Goal: Transaction & Acquisition: Obtain resource

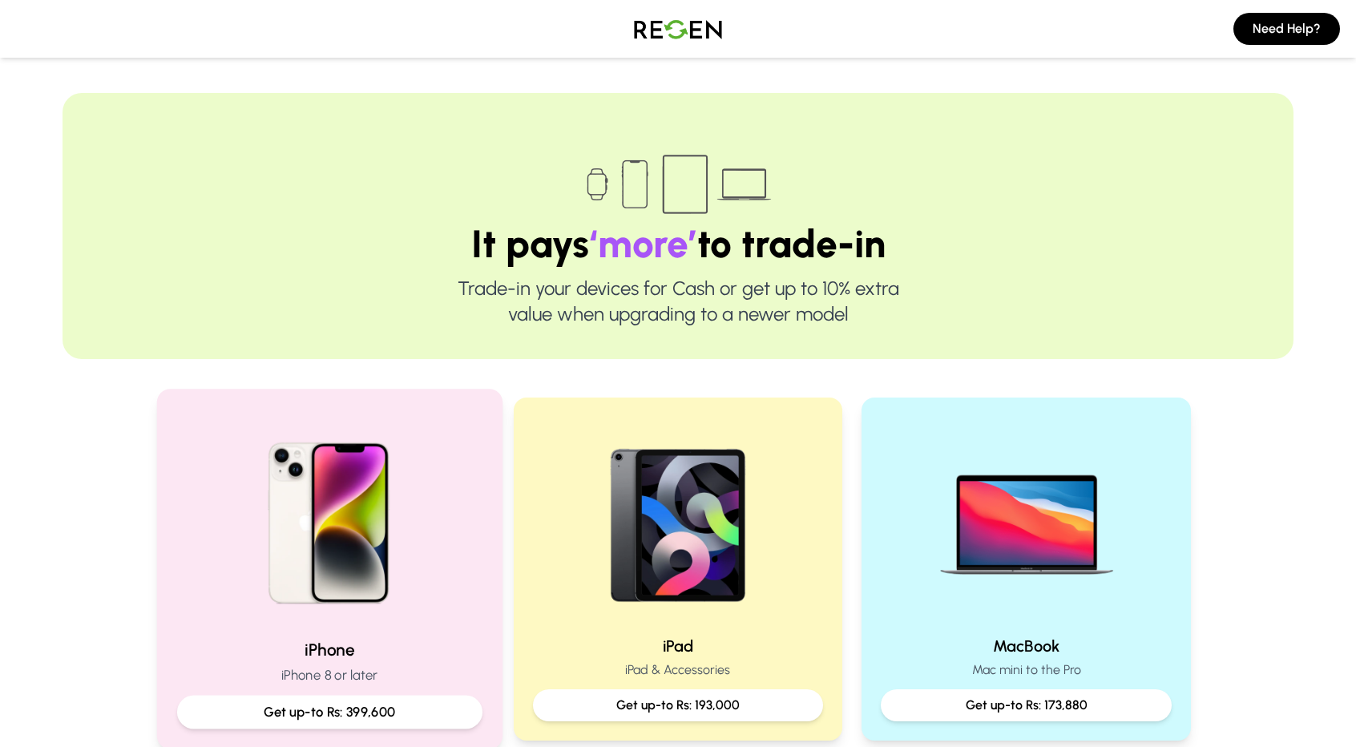
scroll to position [240, 0]
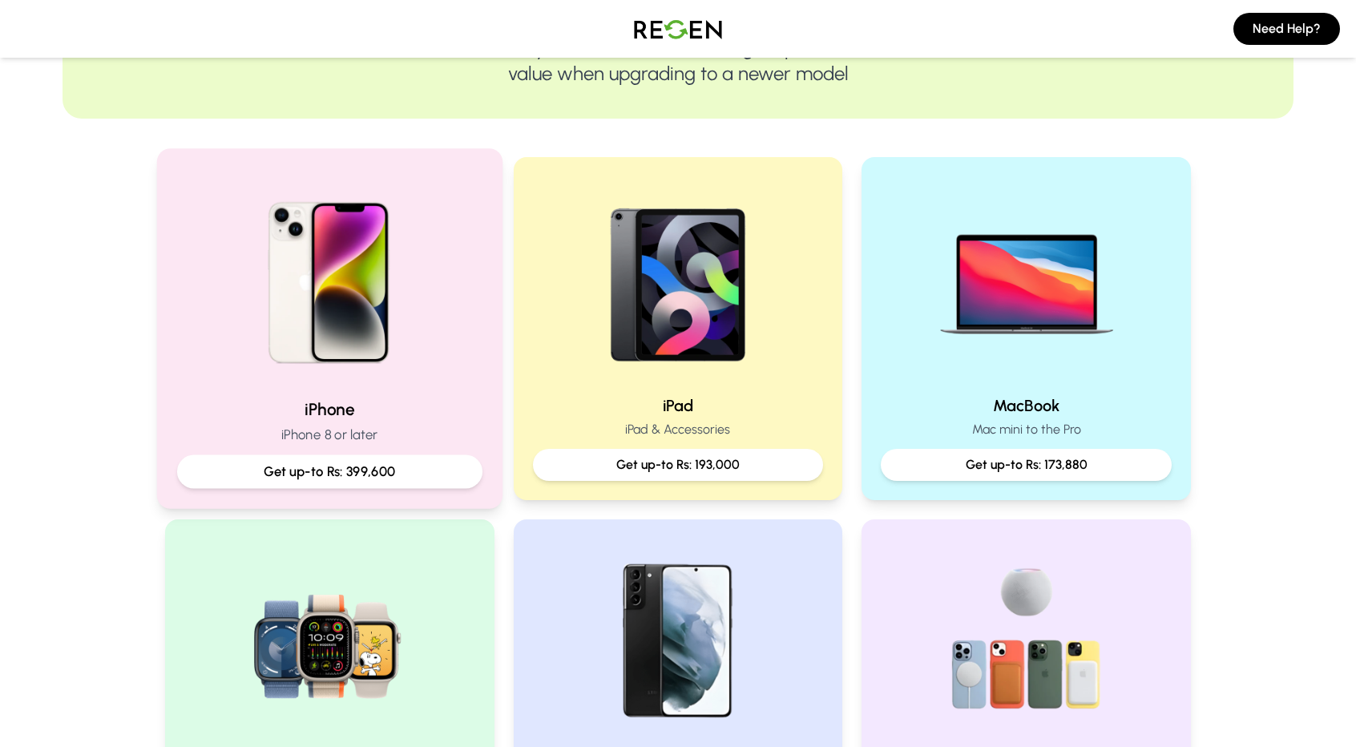
click at [380, 474] on p "Get up-to Rs: 399,600" at bounding box center [330, 472] width 278 height 20
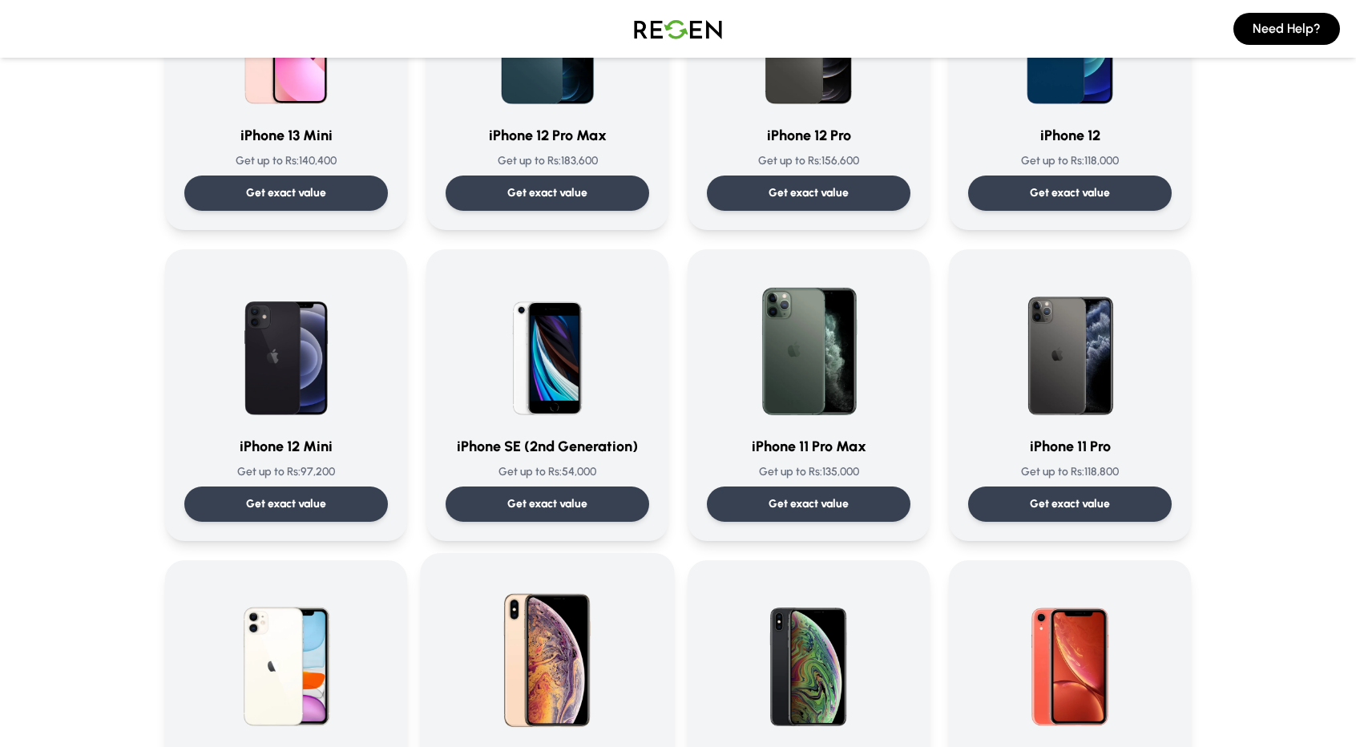
scroll to position [1442, 0]
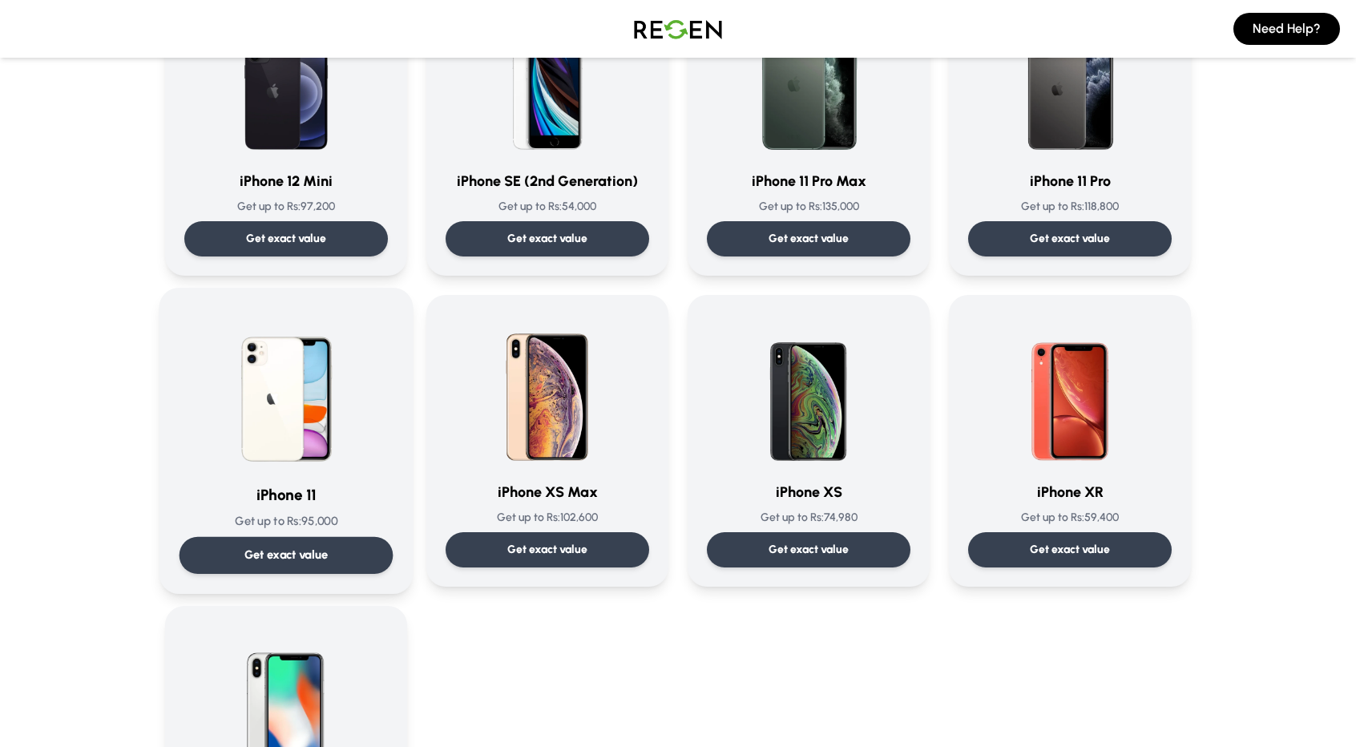
click at [317, 431] on img at bounding box center [286, 389] width 162 height 162
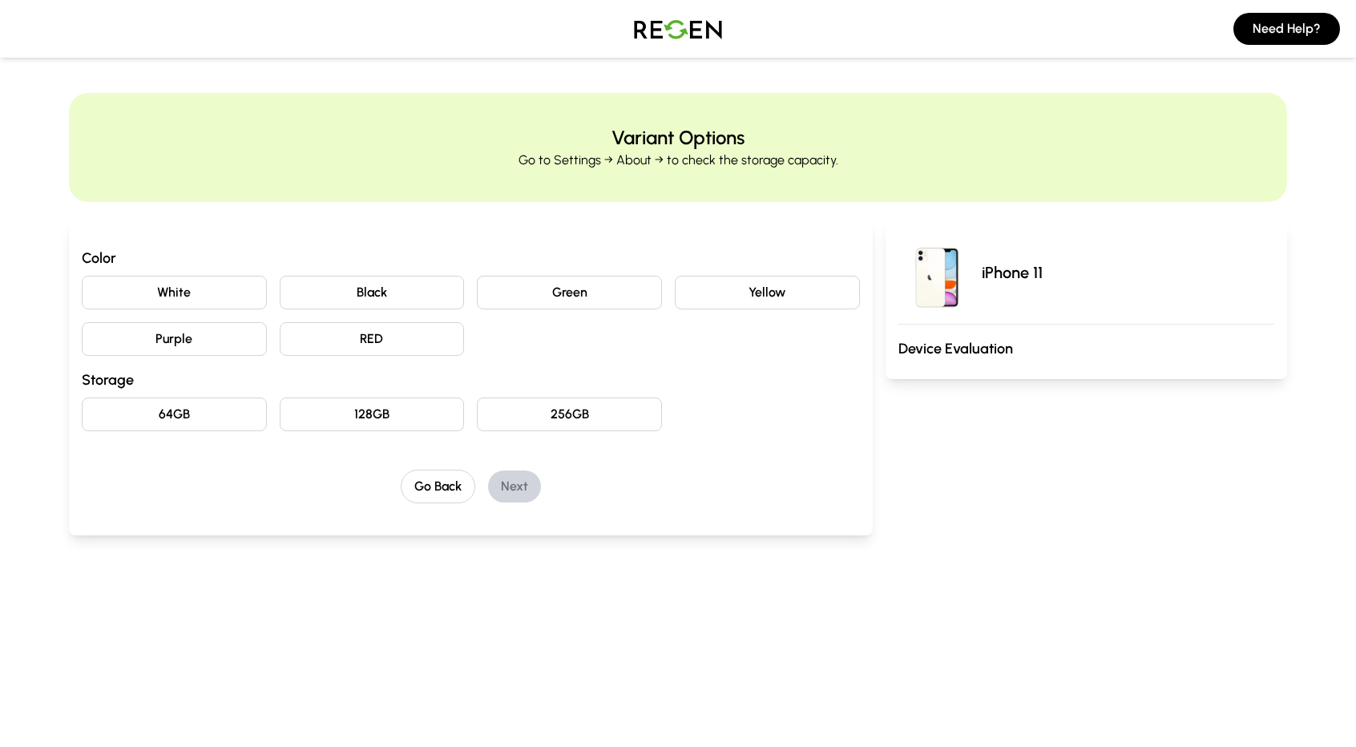
click at [394, 299] on button "Black" at bounding box center [372, 293] width 185 height 34
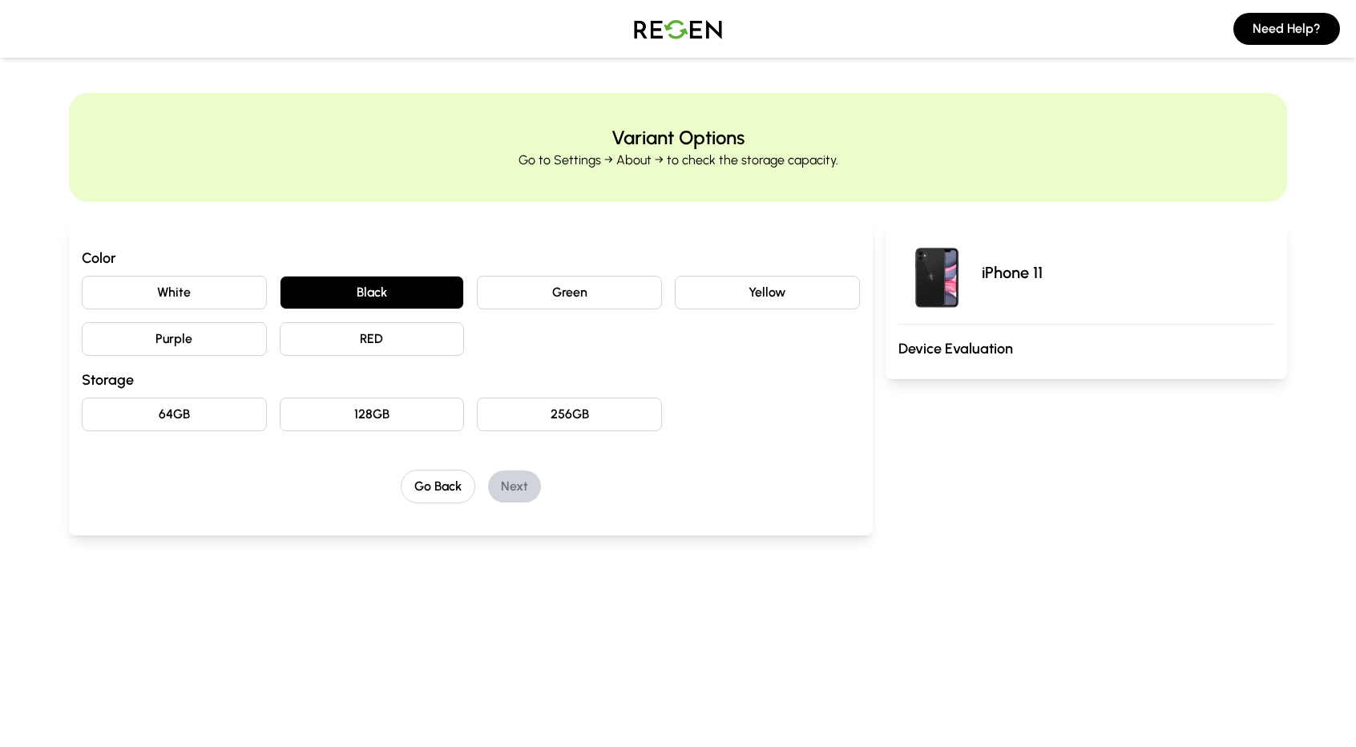
click at [363, 411] on button "128GB" at bounding box center [372, 414] width 185 height 34
click at [532, 483] on button "Next" at bounding box center [514, 486] width 53 height 32
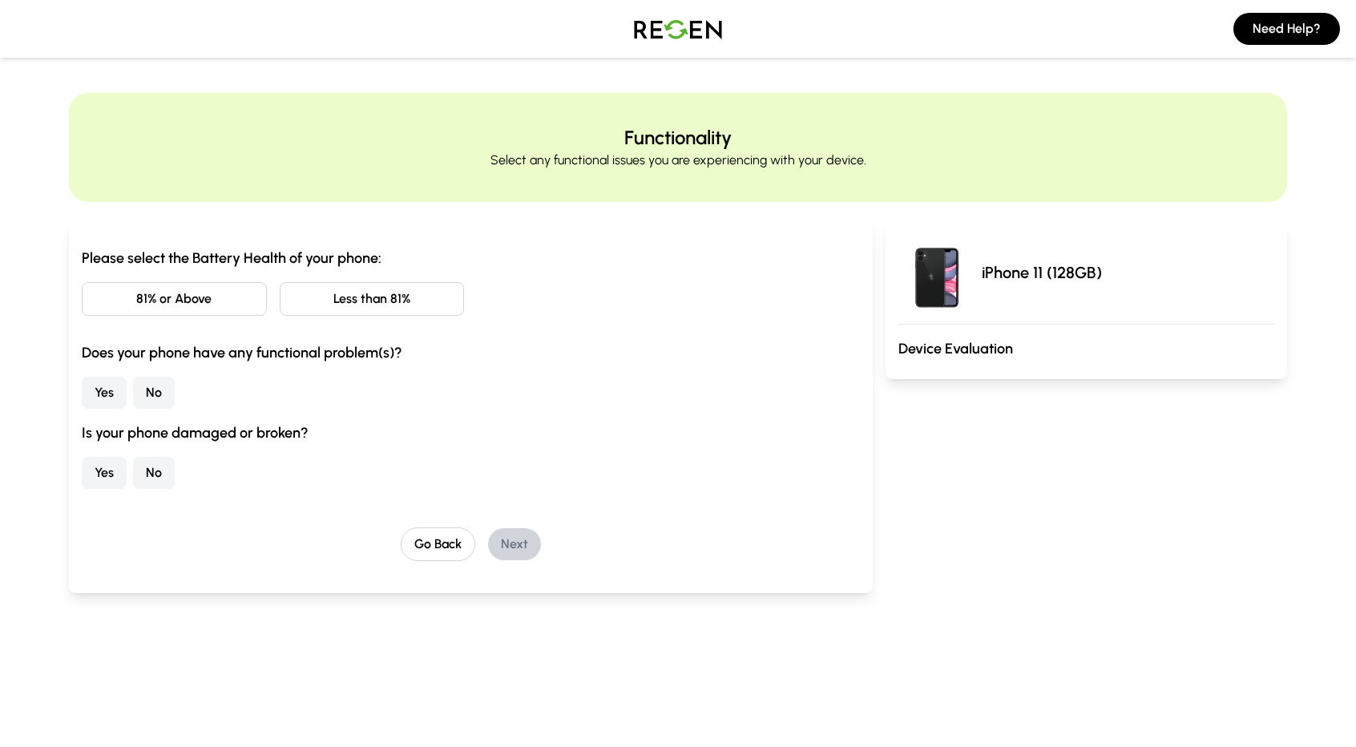
click at [349, 306] on button "Less than 81%" at bounding box center [372, 299] width 185 height 34
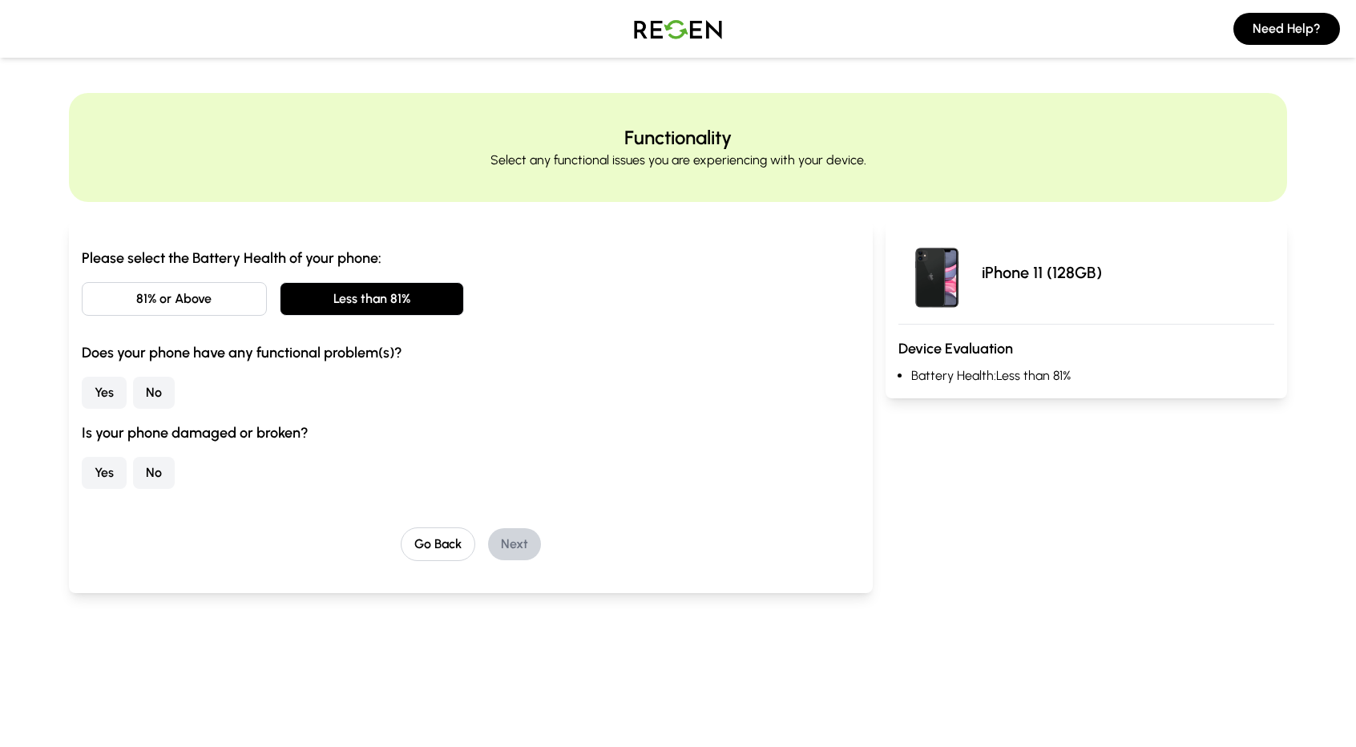
click at [159, 400] on button "No" at bounding box center [154, 393] width 42 height 32
click at [151, 471] on button "No" at bounding box center [154, 473] width 42 height 32
click at [517, 537] on button "Next" at bounding box center [514, 544] width 53 height 32
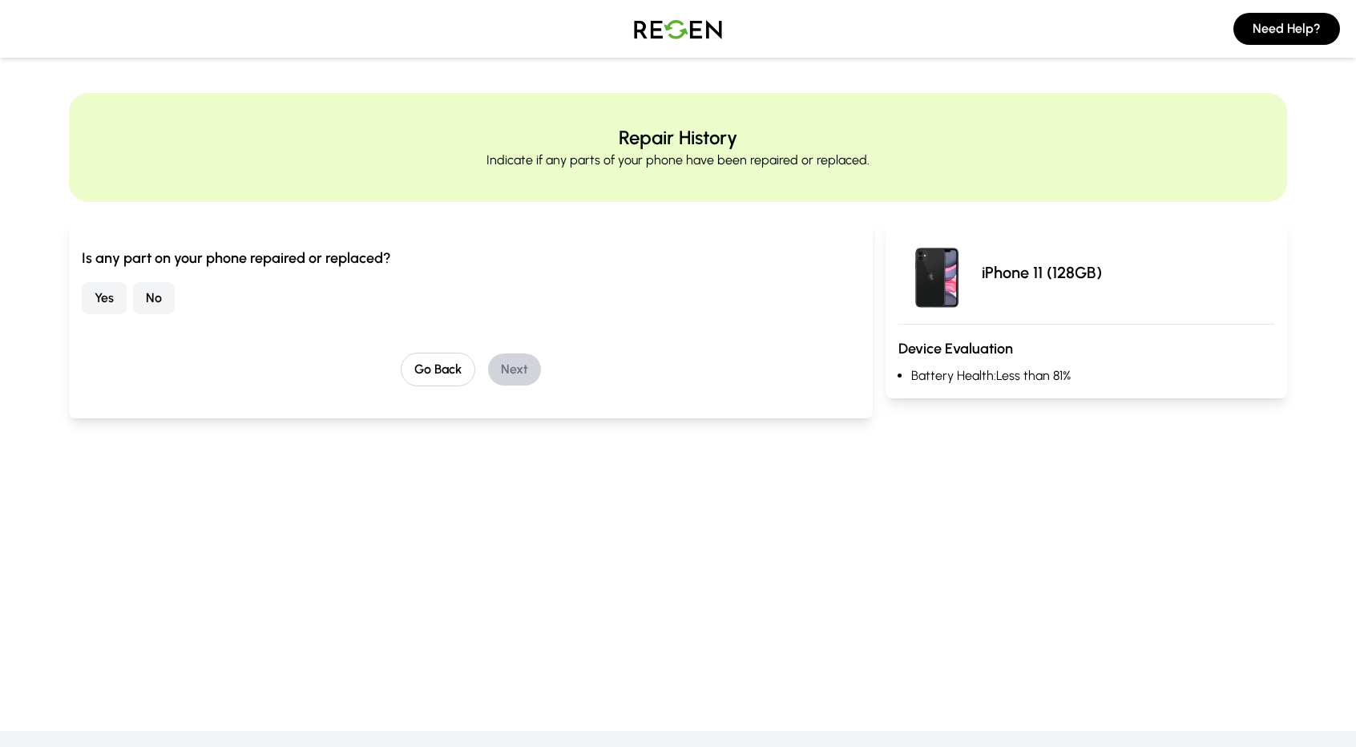
click at [149, 304] on button "No" at bounding box center [154, 298] width 42 height 32
click at [509, 360] on button "Next" at bounding box center [514, 369] width 53 height 32
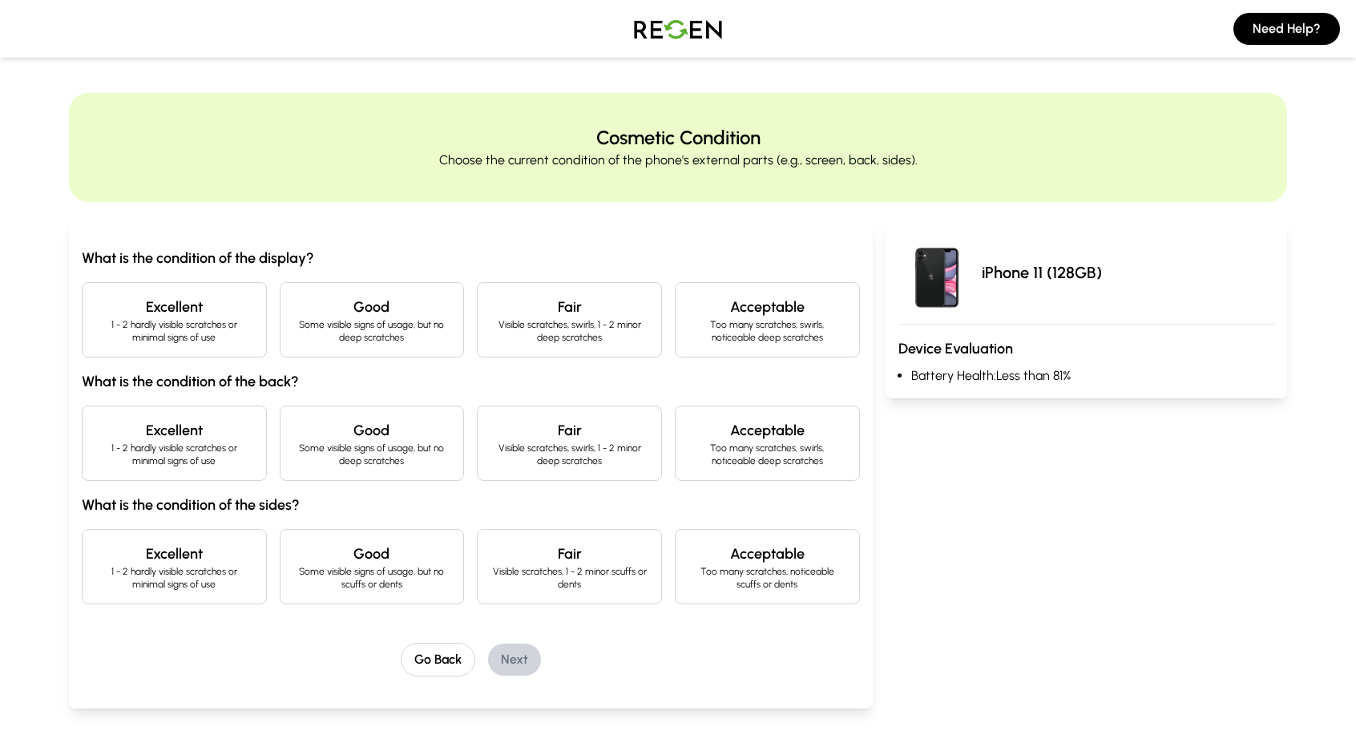
click at [505, 347] on div "Fair Visible scratches, swirls, 1 - 2 minor deep scratches" at bounding box center [569, 319] width 185 height 75
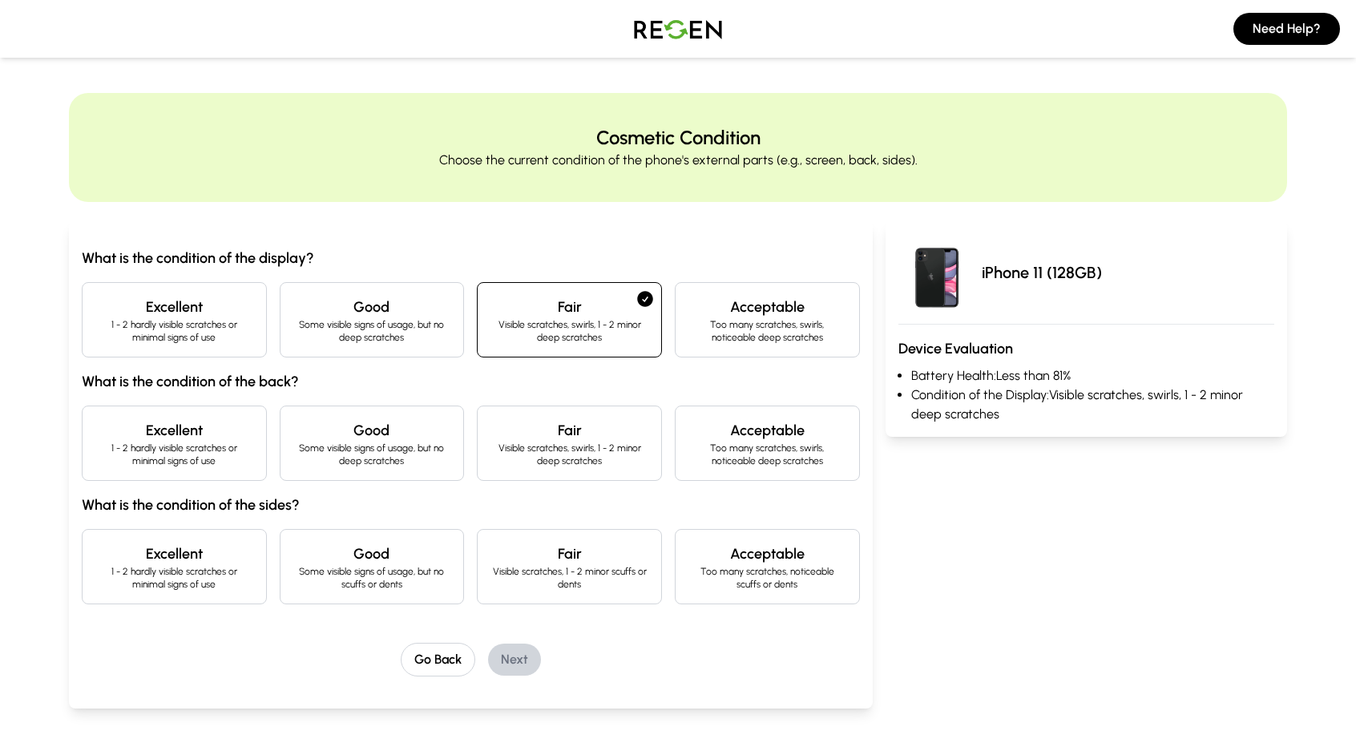
click at [204, 337] on p "1 - 2 hardly visible scratches or minimal signs of use" at bounding box center [174, 331] width 158 height 26
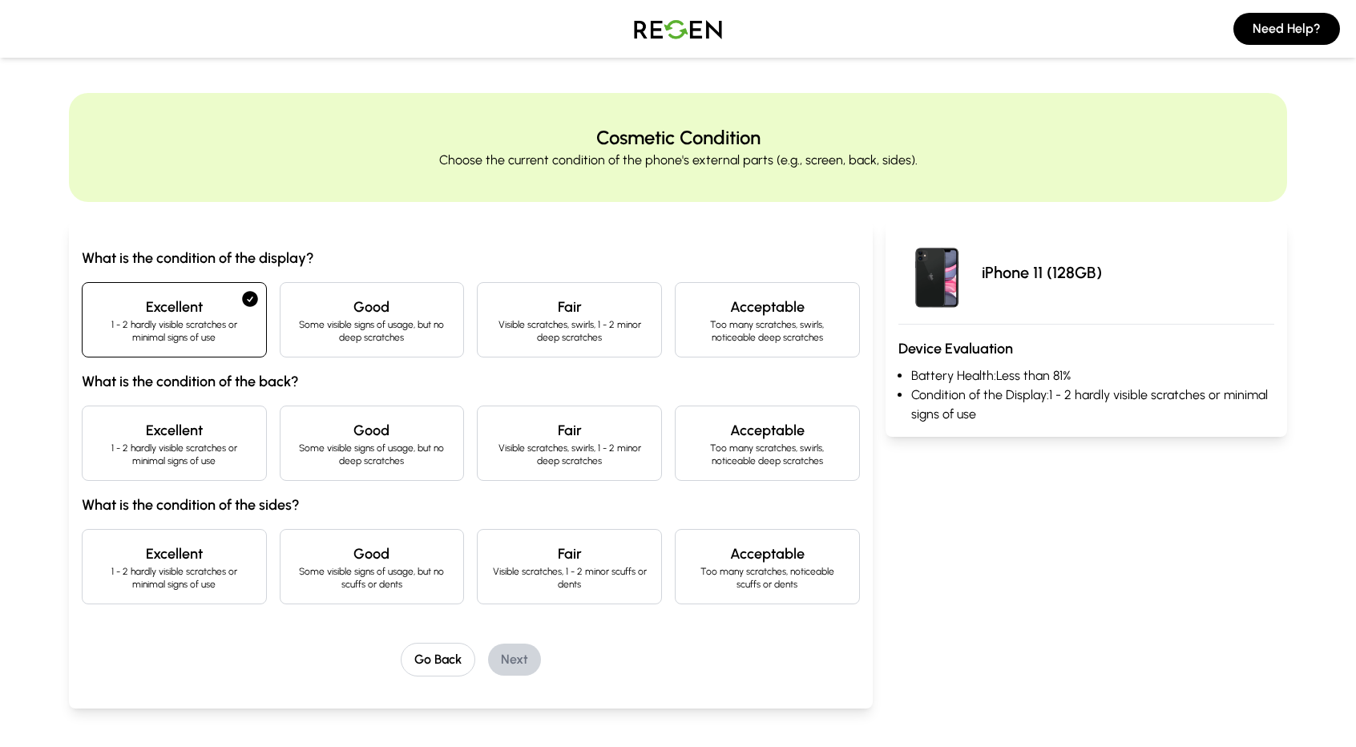
click at [588, 452] on p "Visible scratches, swirls, 1 - 2 minor deep scratches" at bounding box center [569, 454] width 158 height 26
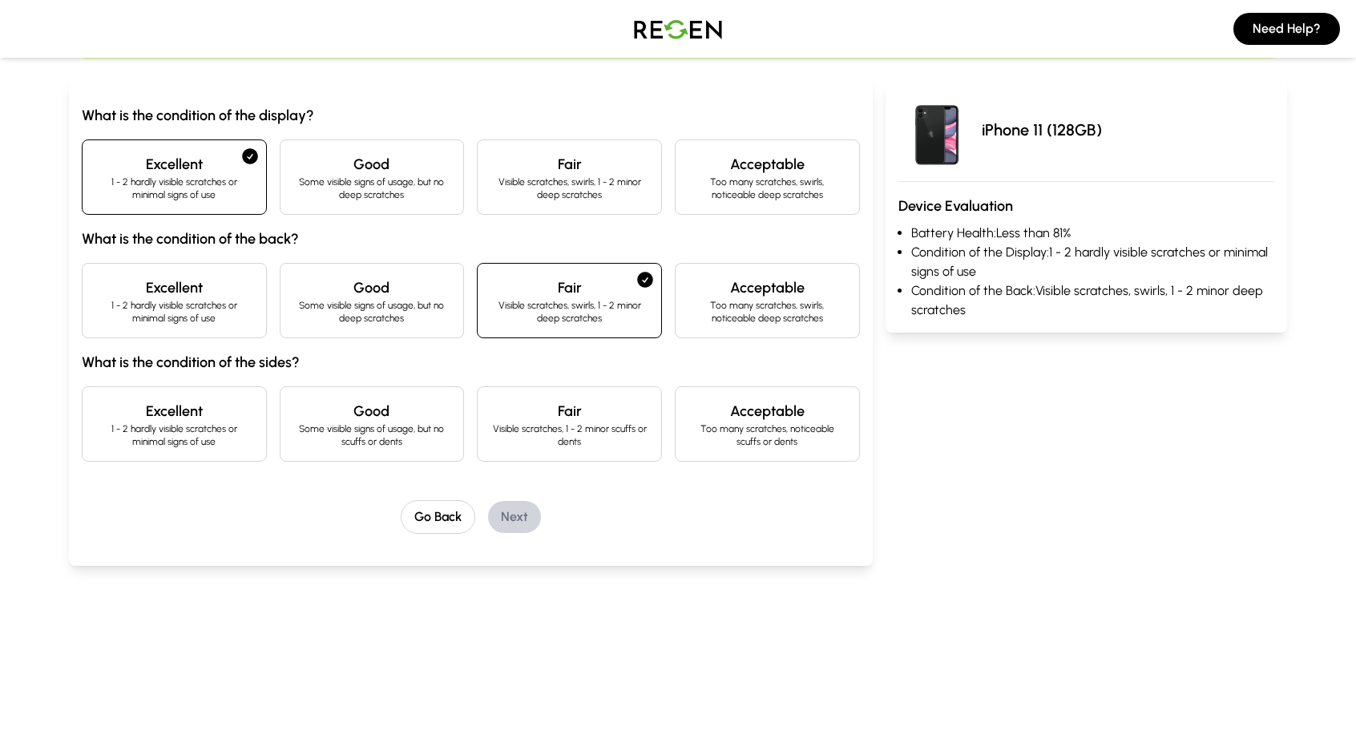
scroll to position [160, 0]
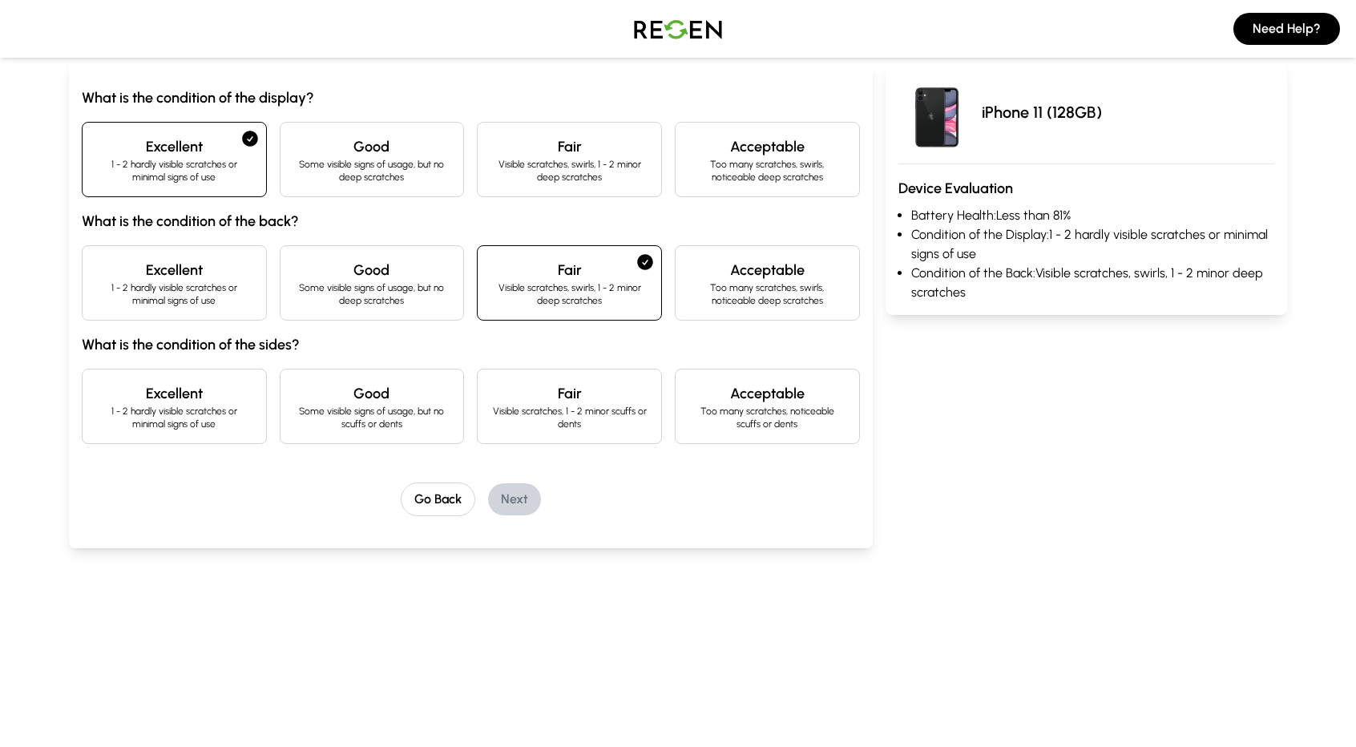
click at [389, 412] on p "Some visible signs of usage, but no scuffs or dents" at bounding box center [372, 418] width 158 height 26
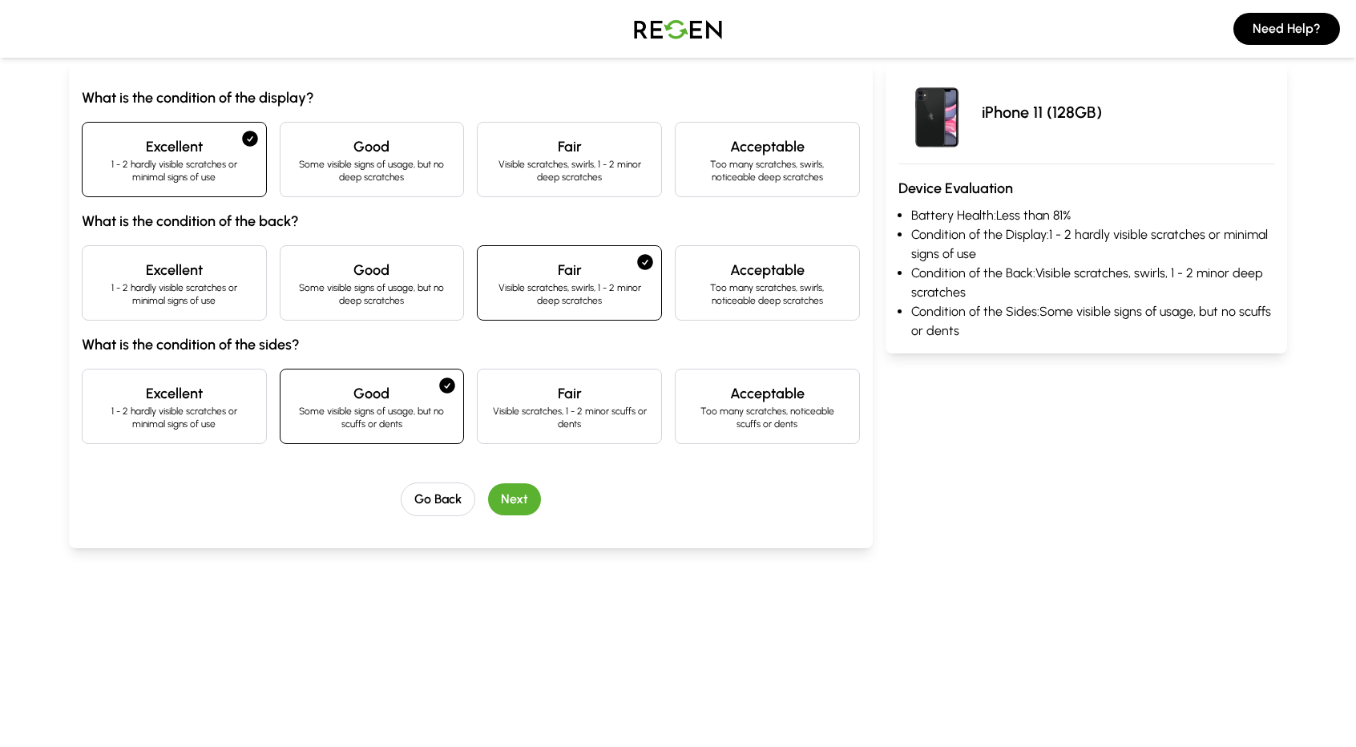
click at [183, 425] on p "1 - 2 hardly visible scratches or minimal signs of use" at bounding box center [174, 418] width 158 height 26
click at [510, 499] on button "Next" at bounding box center [514, 499] width 53 height 32
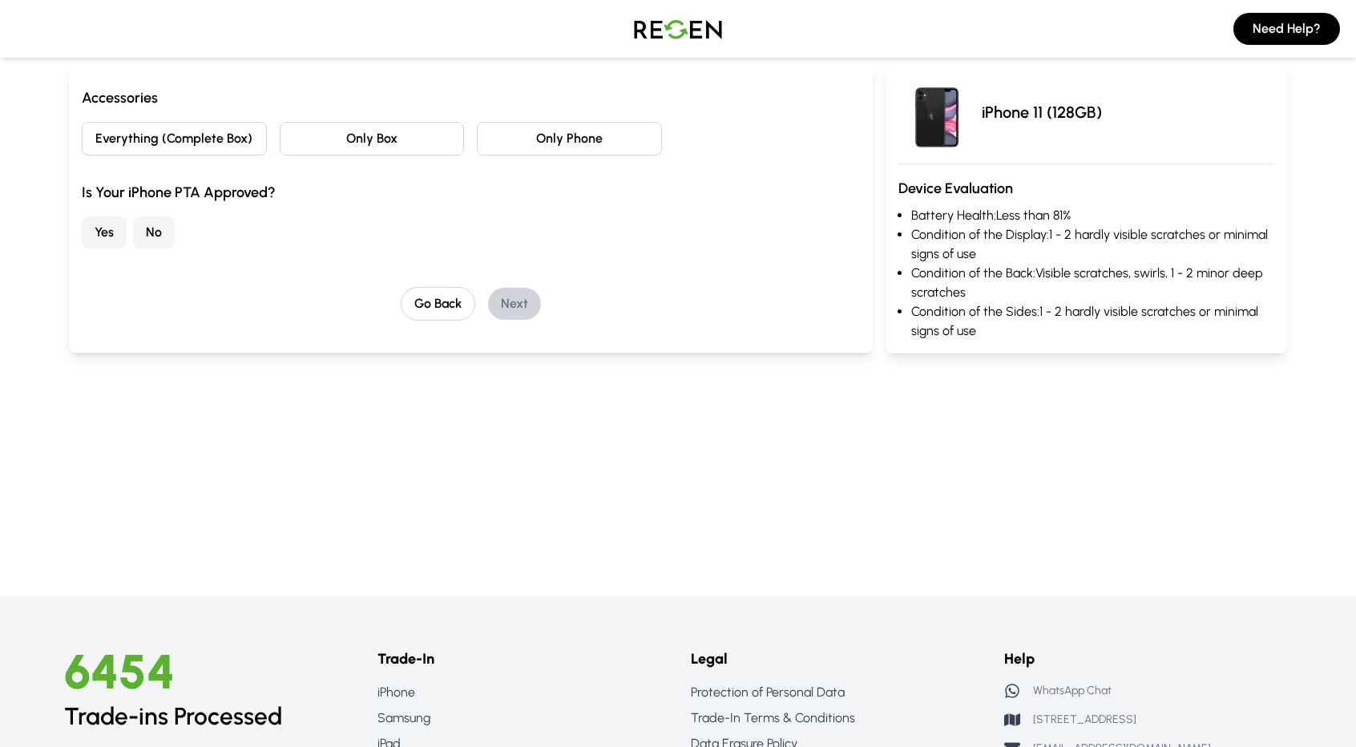
click at [378, 146] on button "Only Box" at bounding box center [372, 139] width 185 height 34
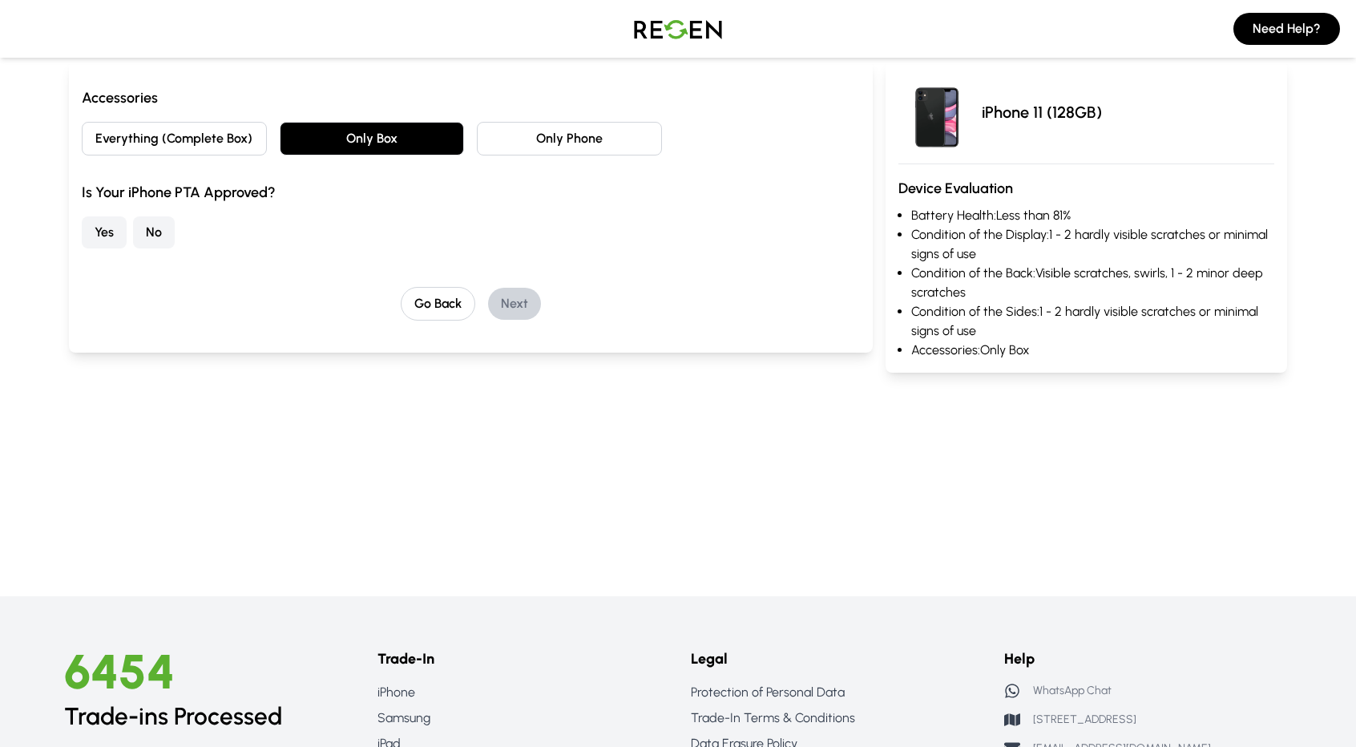
click at [106, 241] on button "Yes" at bounding box center [104, 232] width 45 height 32
click at [526, 303] on button "Next" at bounding box center [514, 304] width 53 height 32
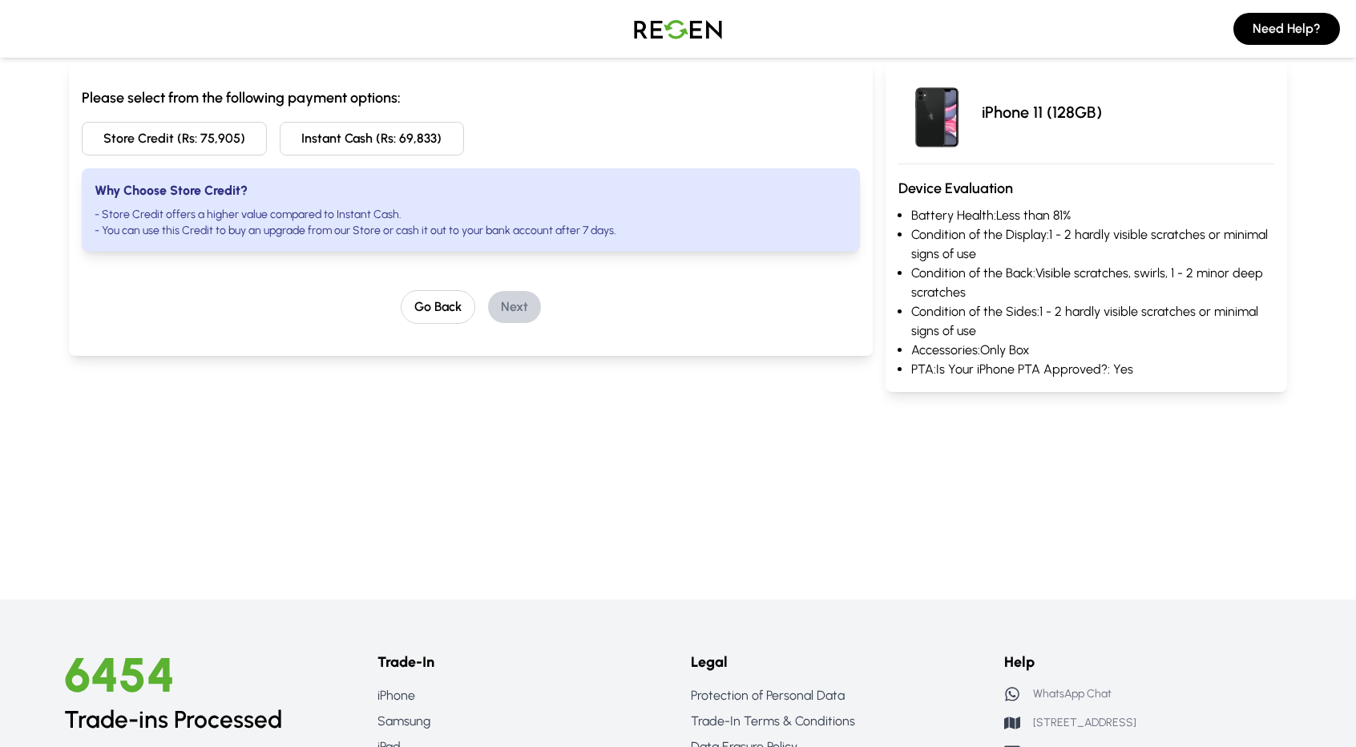
click at [405, 139] on button "Instant Cash (Rs: 69,833)" at bounding box center [372, 139] width 185 height 34
click at [513, 302] on button "Next" at bounding box center [514, 307] width 53 height 32
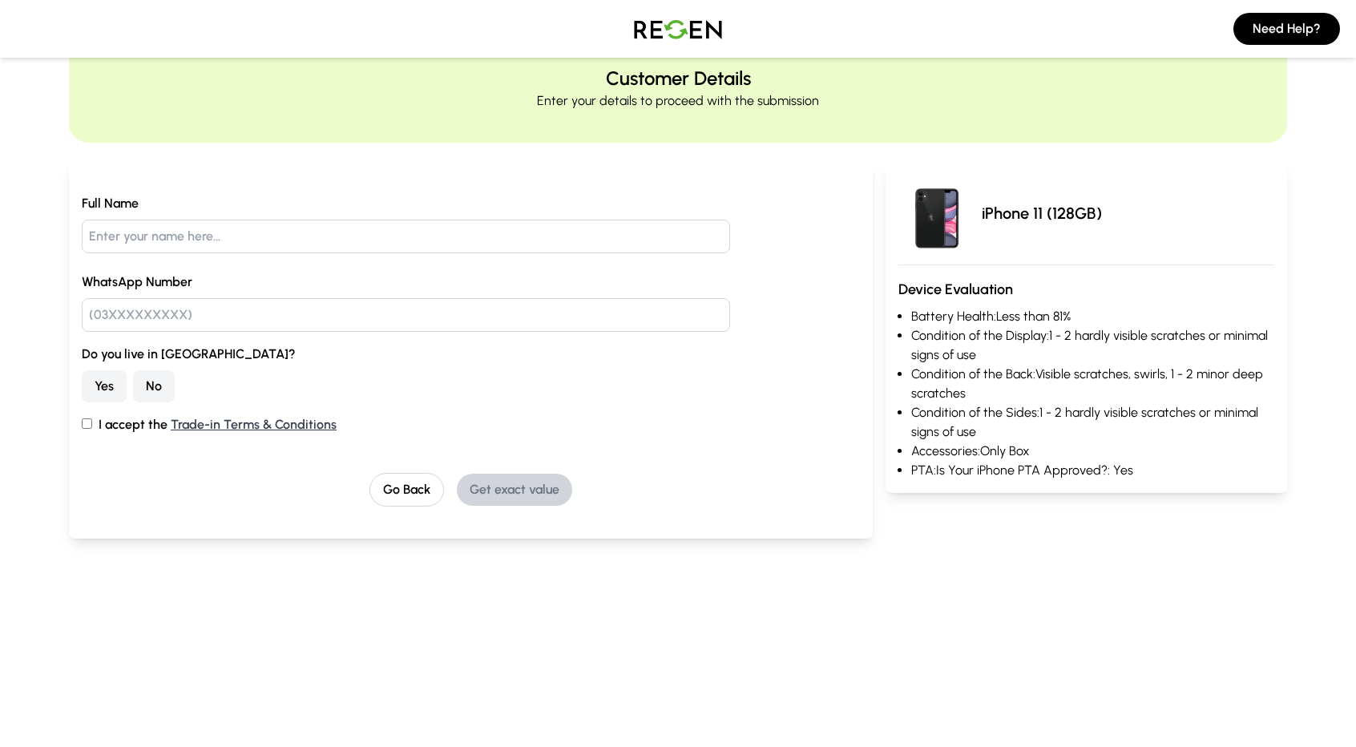
scroll to position [0, 0]
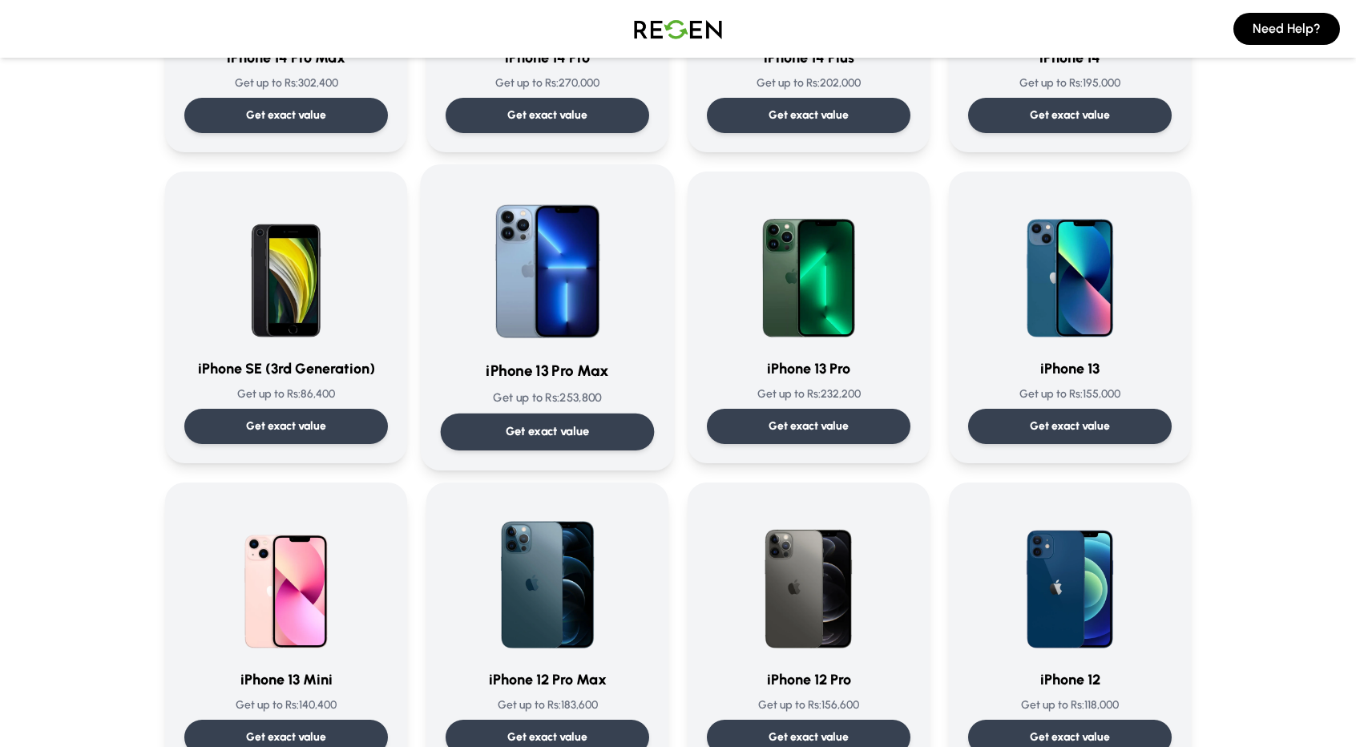
scroll to position [641, 0]
